Goal: Task Accomplishment & Management: Complete application form

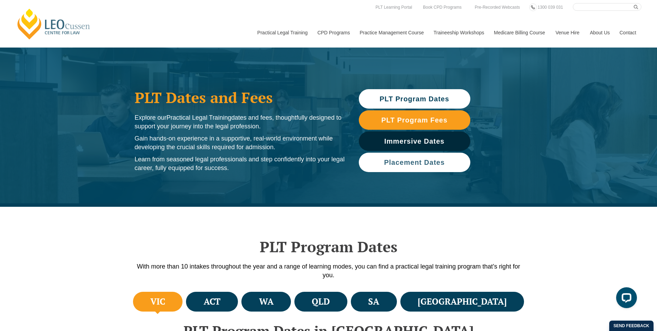
click at [433, 161] on span "Placement Dates" at bounding box center [414, 162] width 61 height 7
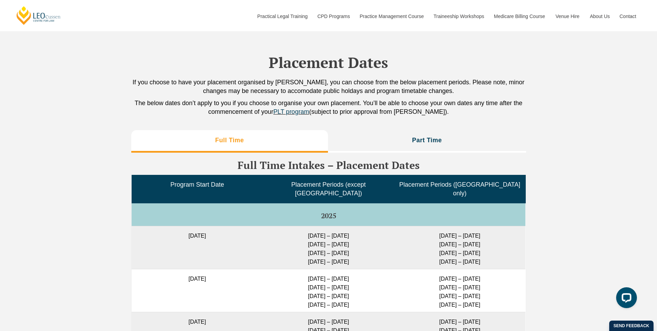
scroll to position [1700, 0]
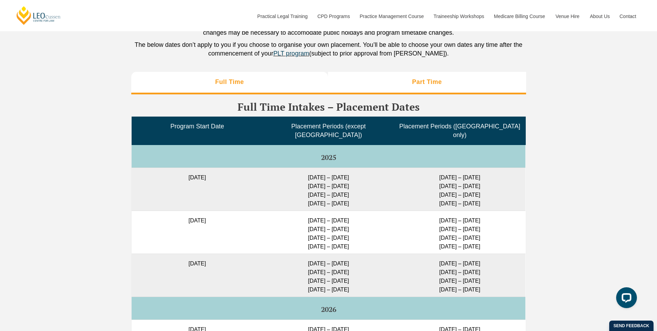
click at [464, 86] on li "Part Time" at bounding box center [427, 83] width 198 height 22
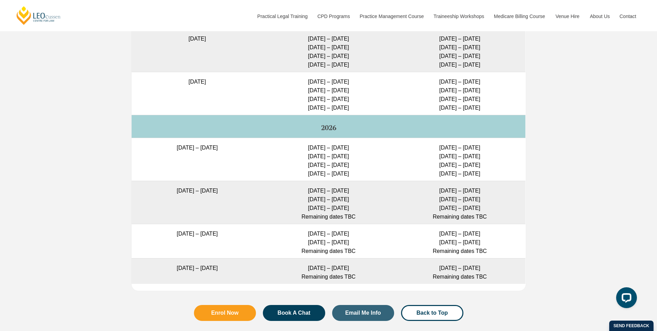
scroll to position [1873, 0]
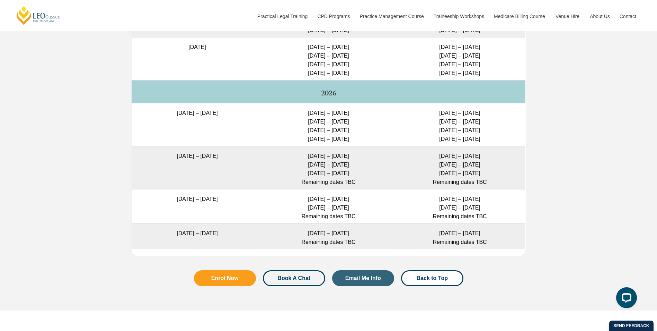
click at [305, 275] on span "Book A Chat" at bounding box center [294, 278] width 33 height 6
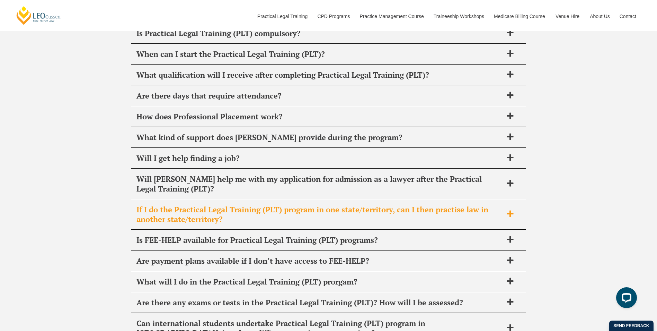
scroll to position [2591, 0]
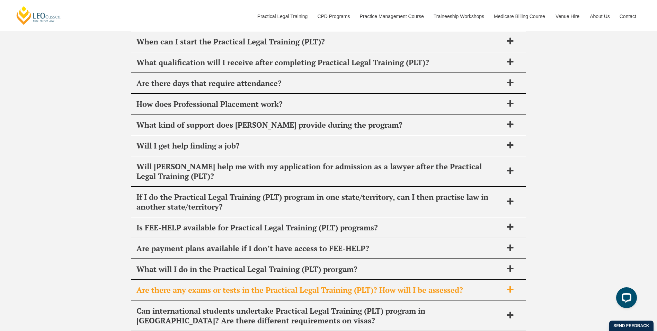
click at [441, 285] on span "Are there any exams or tests in the Practical Legal Training (PLT)? How will I …" at bounding box center [320, 290] width 367 height 10
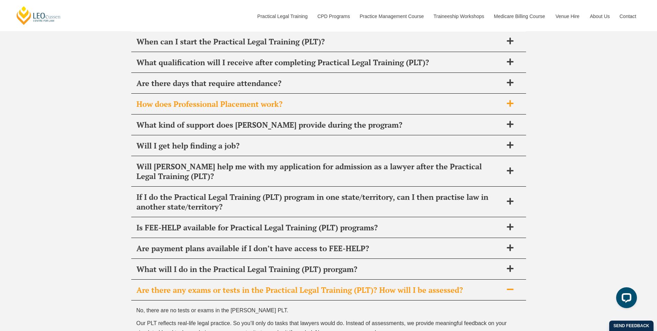
click at [275, 99] on span "How does Professional Placement work?" at bounding box center [320, 104] width 367 height 10
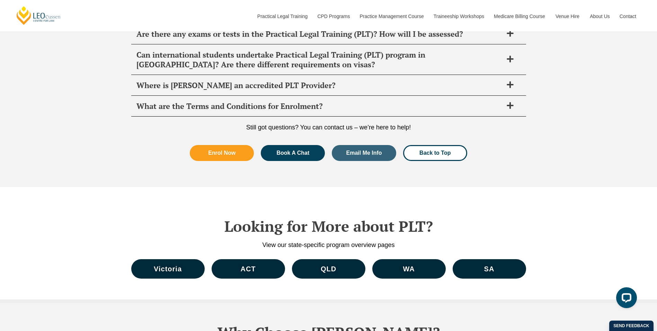
scroll to position [2903, 0]
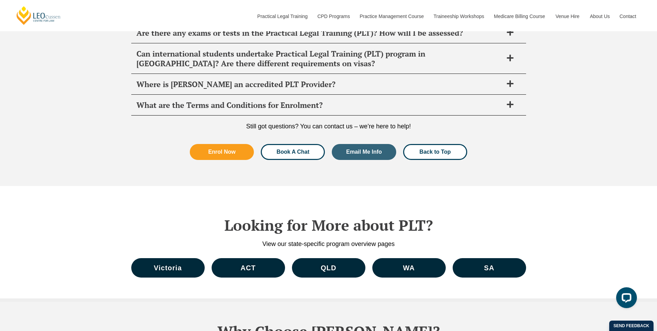
click at [302, 144] on link "Book A Chat" at bounding box center [293, 152] width 64 height 16
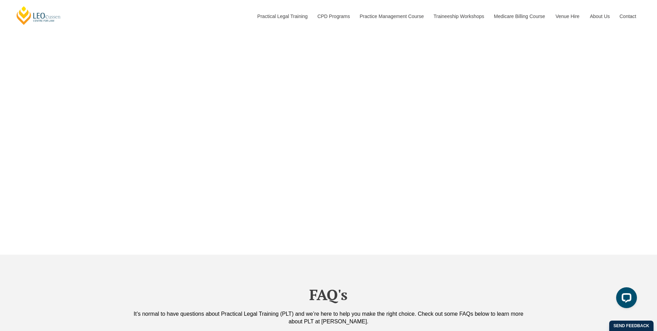
scroll to position [2141, 0]
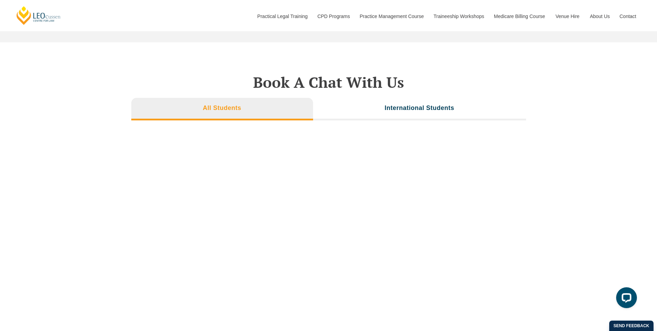
click at [245, 101] on li "All Students" at bounding box center [222, 109] width 182 height 22
click at [534, 195] on div "Book A Chat With Us All Students International Students" at bounding box center [328, 202] width 657 height 321
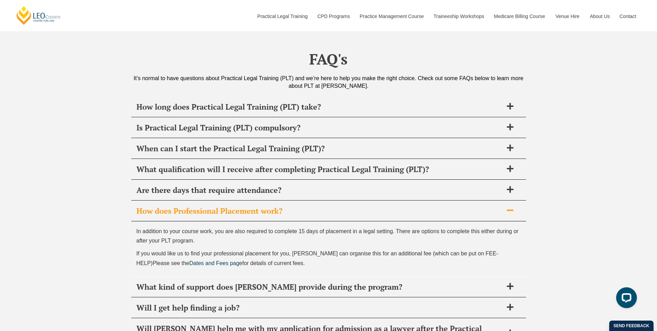
scroll to position [2591, 0]
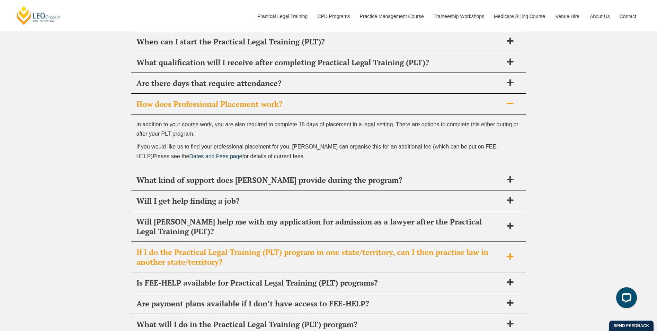
click at [450, 247] on span "If I do the Practical Legal Training (PLT) program in one state/territory, can …" at bounding box center [320, 256] width 367 height 19
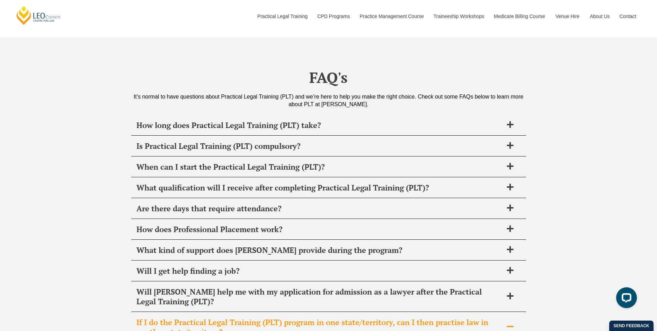
scroll to position [2383, 0]
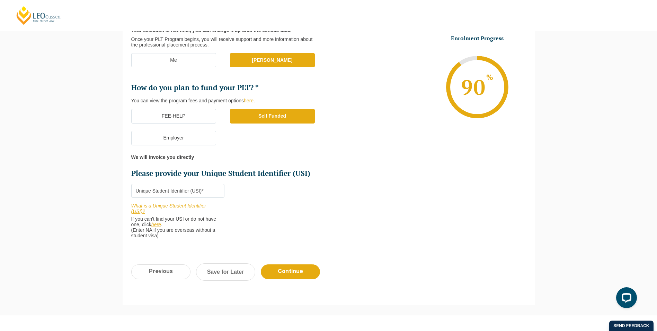
scroll to position [173, 0]
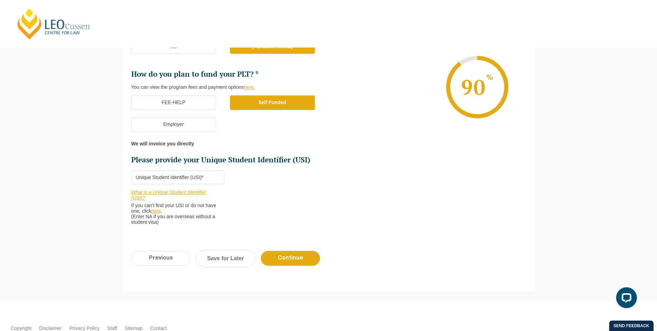
click at [519, 268] on div "Previous Continue Save for Later" at bounding box center [329, 262] width 412 height 38
click at [183, 170] on input "Please provide your Unique Student Identifier (USI) *" at bounding box center [177, 177] width 93 height 14
click at [151, 178] on input "NAAZK#ZM@C" at bounding box center [177, 177] width 93 height 14
click at [161, 177] on input "NAAZK3ZM@C" at bounding box center [177, 177] width 93 height 14
type input "NAAZK3ZM2C"
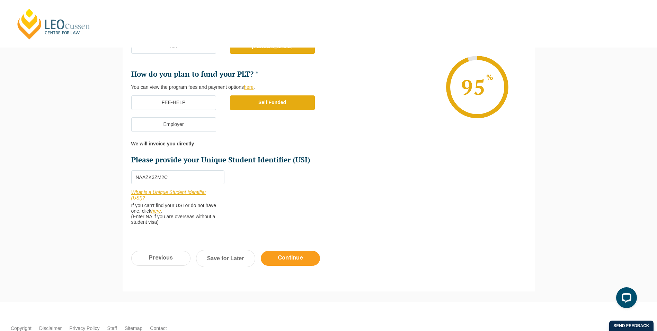
click at [286, 257] on input "Continue" at bounding box center [290, 258] width 59 height 15
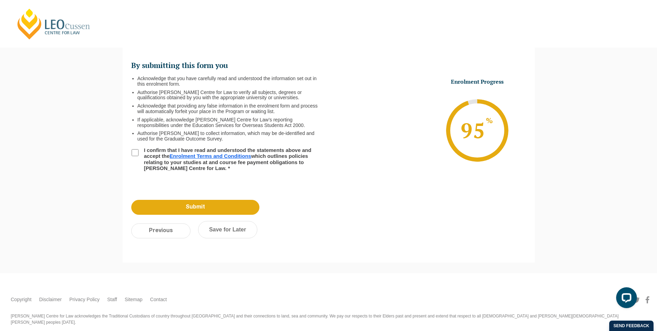
scroll to position [60, 0]
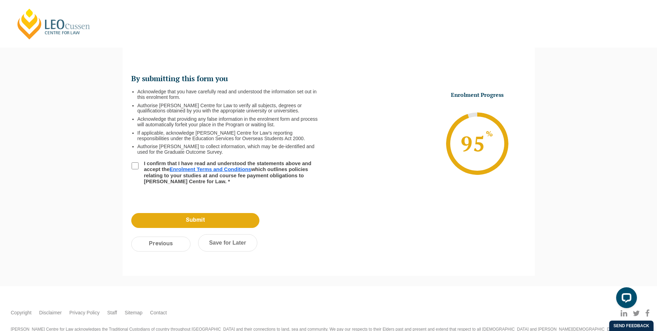
click at [137, 164] on input "I confirm that I have read and understood the statements above and accept the E…" at bounding box center [135, 165] width 7 height 7
checkbox input "true"
click at [211, 223] on input "Submit" at bounding box center [195, 220] width 128 height 15
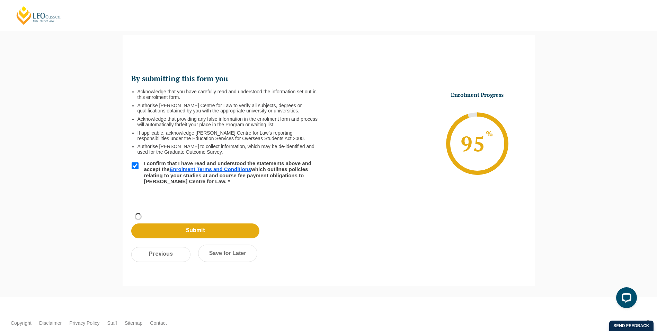
scroll to position [95, 0]
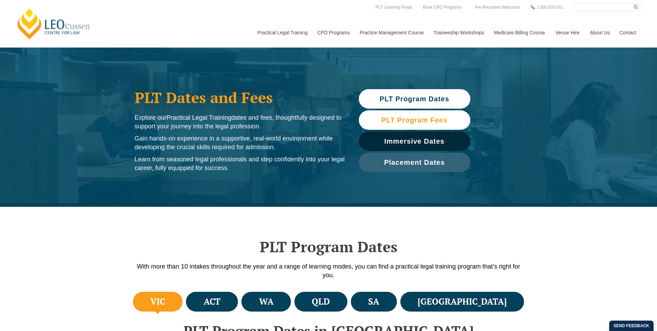
click at [413, 117] on span "PLT Program Fees" at bounding box center [415, 119] width 66 height 7
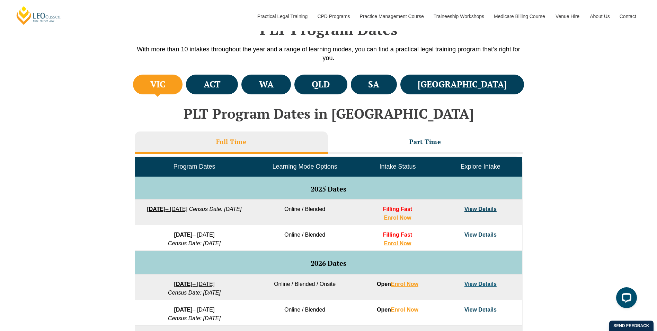
scroll to position [9, 0]
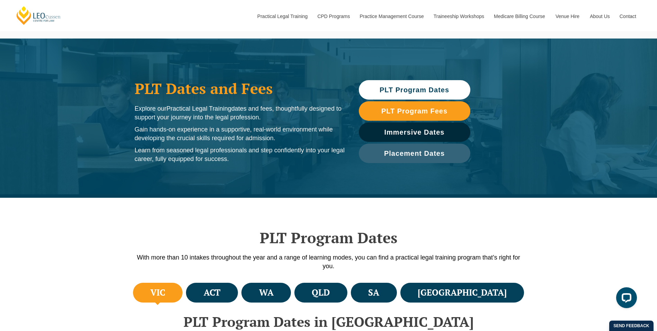
click at [439, 89] on span "PLT Program Dates" at bounding box center [415, 89] width 70 height 7
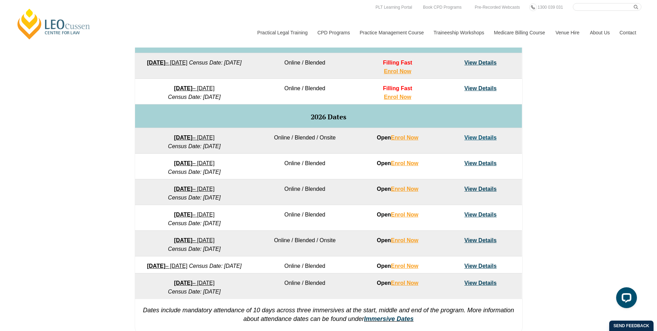
scroll to position [155, 0]
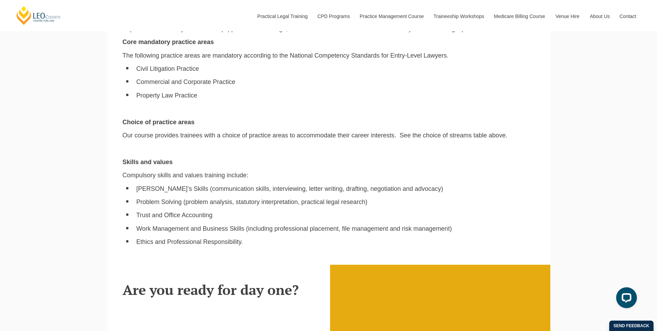
scroll to position [1419, 0]
